Goal: Obtain resource: Download file/media

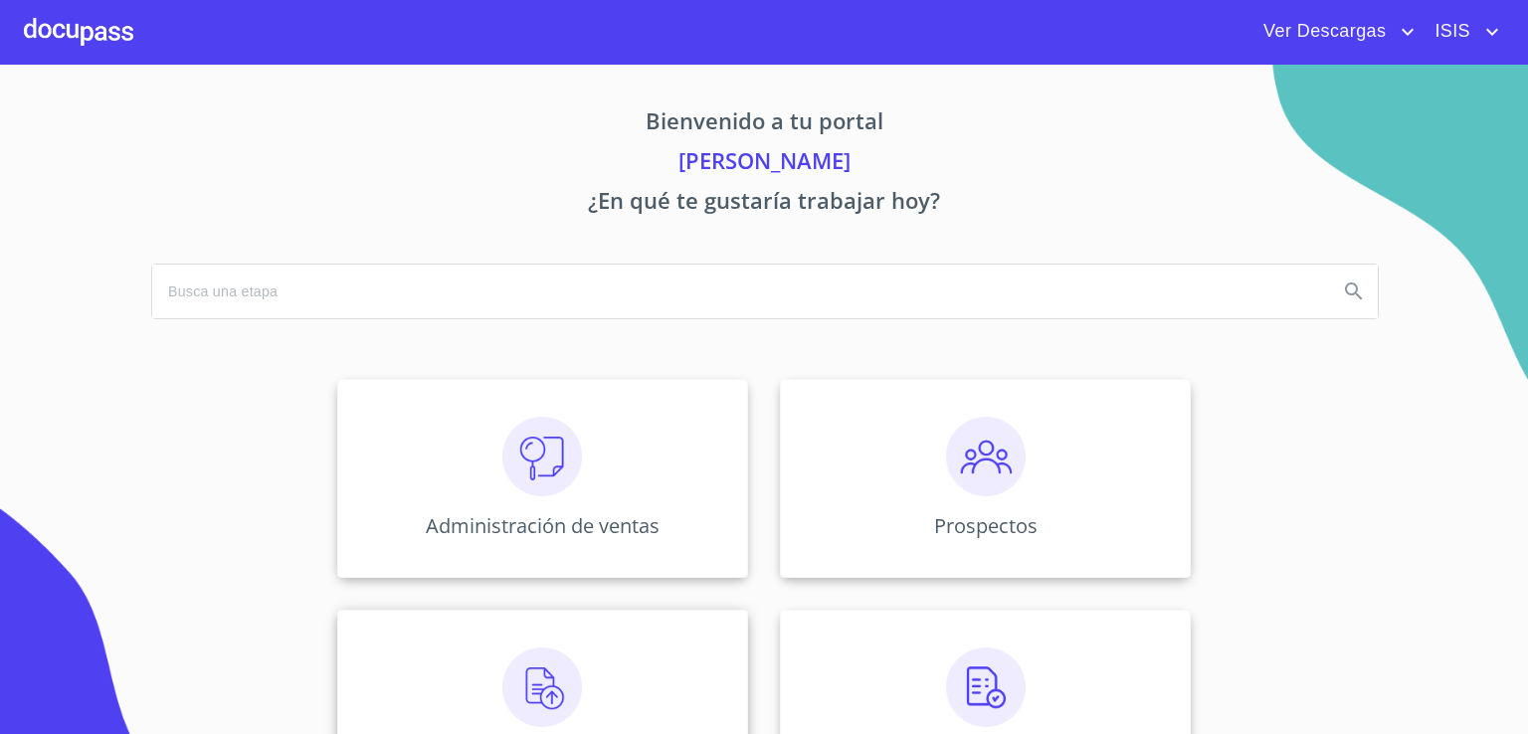
click at [589, 674] on div "Información del Cliente" at bounding box center [542, 709] width 411 height 199
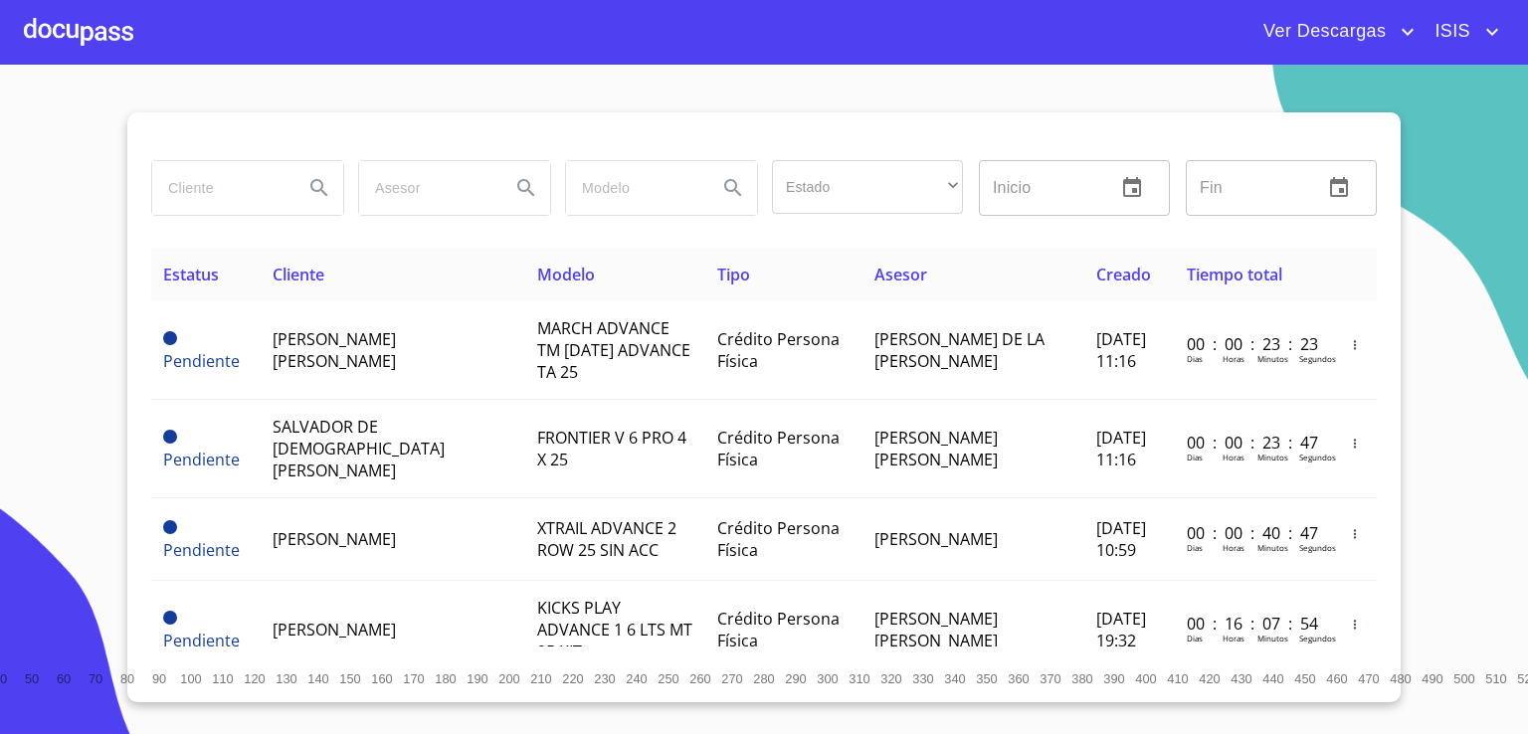
click at [286, 189] on div at bounding box center [247, 188] width 191 height 54
type input "[PERSON_NAME]"
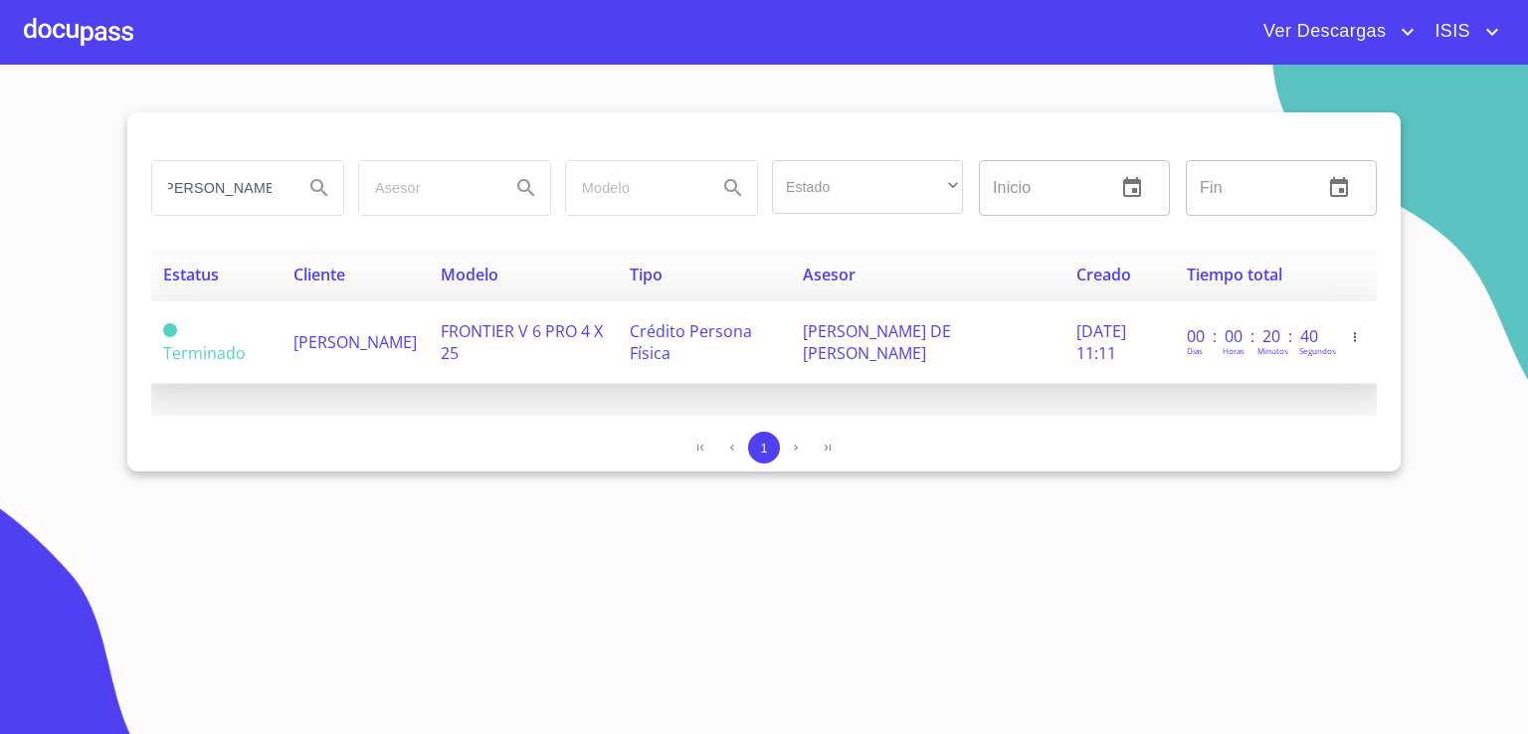
click at [334, 335] on span "[PERSON_NAME]" at bounding box center [354, 342] width 123 height 22
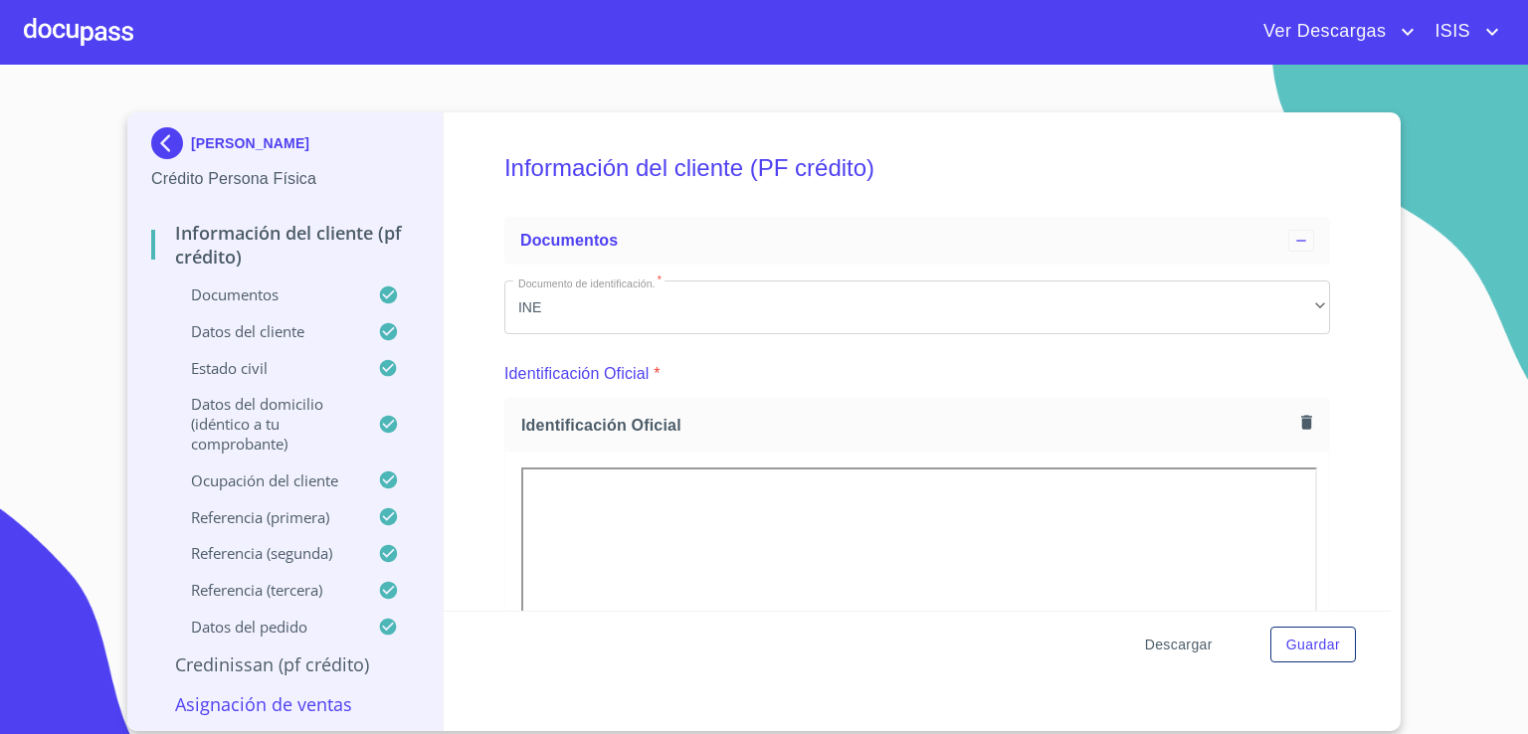
click at [1163, 645] on span "Descargar" at bounding box center [1179, 645] width 68 height 25
